Goal: Task Accomplishment & Management: Manage account settings

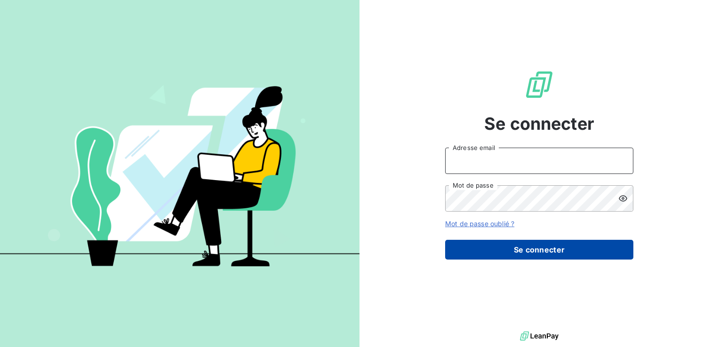
type input "[PERSON_NAME][EMAIL_ADDRESS][DOMAIN_NAME]"
click at [499, 249] on button "Se connecter" at bounding box center [539, 250] width 188 height 20
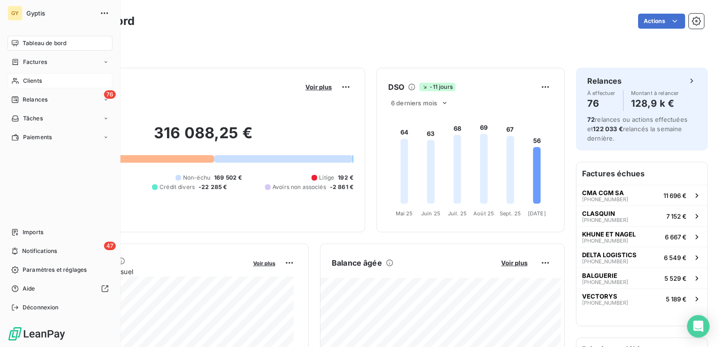
click at [37, 83] on span "Clients" at bounding box center [32, 81] width 19 height 8
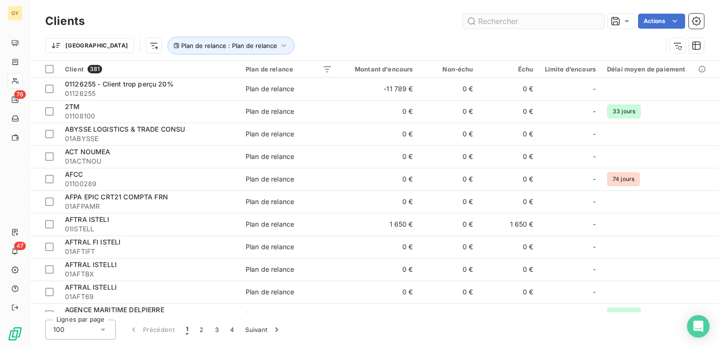
click at [522, 20] on input "text" at bounding box center [533, 21] width 141 height 15
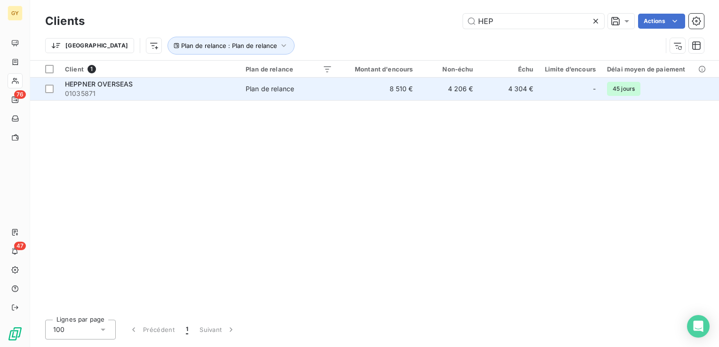
type input "HEP"
click at [484, 89] on td "4 304 €" at bounding box center [509, 89] width 60 height 23
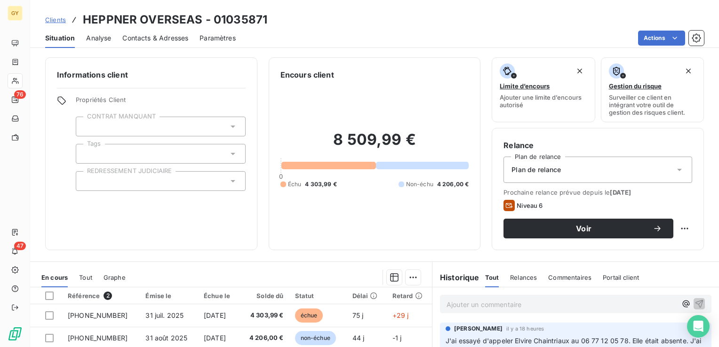
click at [473, 304] on p "Ajouter un commentaire ﻿" at bounding box center [562, 305] width 230 height 12
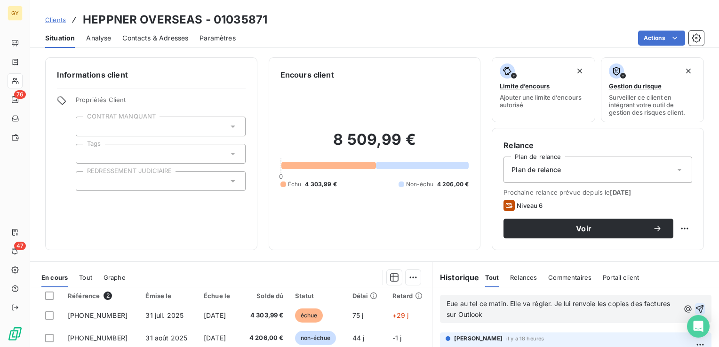
click at [695, 306] on icon "button" at bounding box center [699, 308] width 9 height 9
